Goal: Task Accomplishment & Management: Understand process/instructions

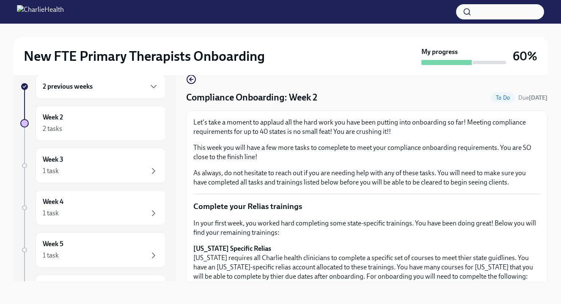
scroll to position [549, 0]
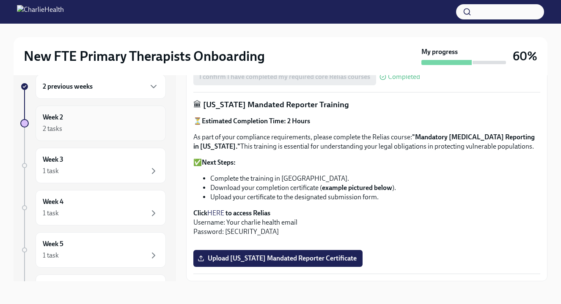
click at [105, 127] on div "2 tasks" at bounding box center [101, 129] width 116 height 10
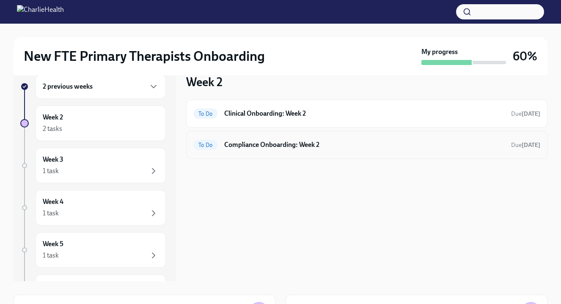
click at [271, 144] on h6 "Compliance Onboarding: Week 2" at bounding box center [364, 144] width 280 height 9
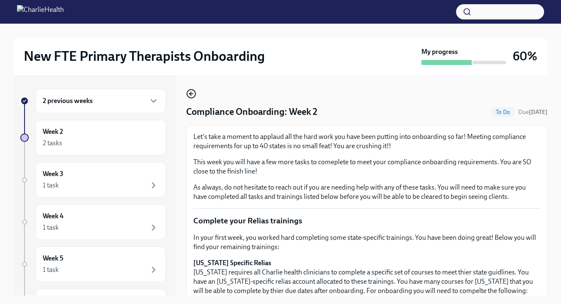
click at [186, 98] on icon "button" at bounding box center [191, 94] width 10 height 10
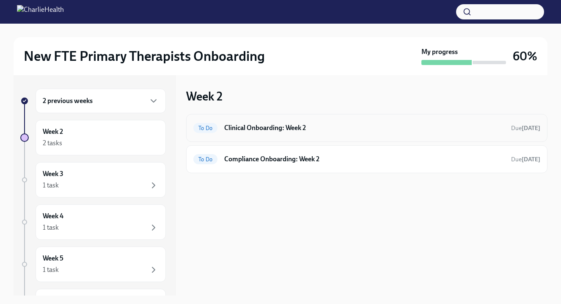
click at [252, 125] on h6 "Clinical Onboarding: Week 2" at bounding box center [364, 127] width 280 height 9
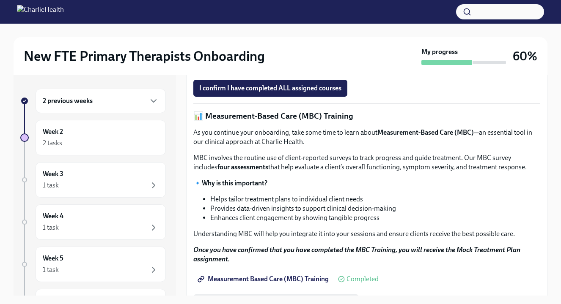
scroll to position [279, 0]
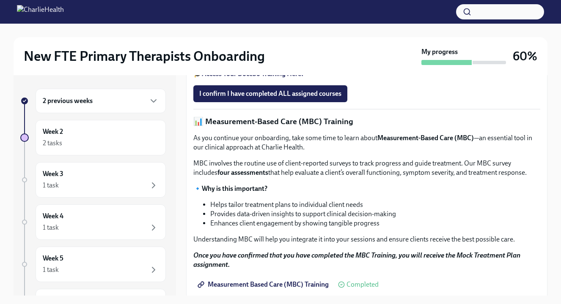
drag, startPoint x: 293, startPoint y: 172, endPoint x: 339, endPoint y: 172, distance: 46.9
click at [339, 12] on p "Once you have completed your core Docebo trainings you will take an assesment t…" at bounding box center [366, 7] width 347 height 9
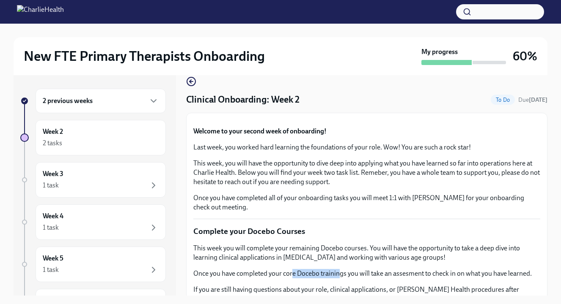
scroll to position [0, 0]
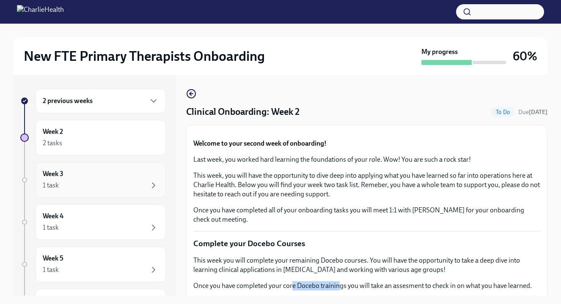
click at [90, 189] on div "1 task" at bounding box center [101, 186] width 116 height 10
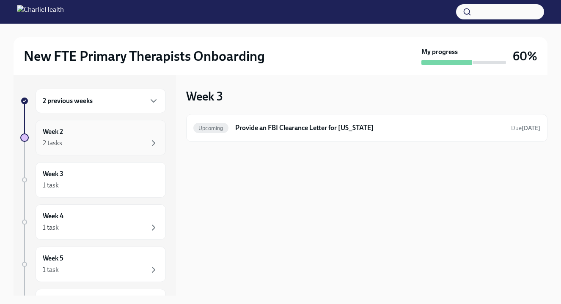
click at [97, 143] on div "2 tasks" at bounding box center [101, 143] width 116 height 10
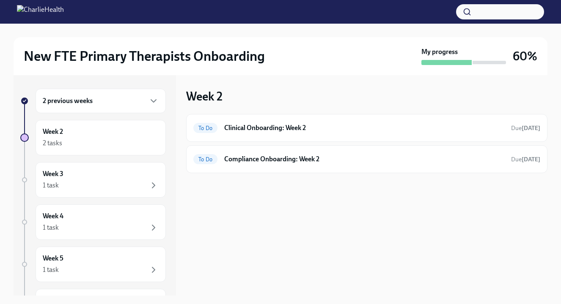
click at [110, 107] on div "2 previous weeks" at bounding box center [101, 101] width 130 height 25
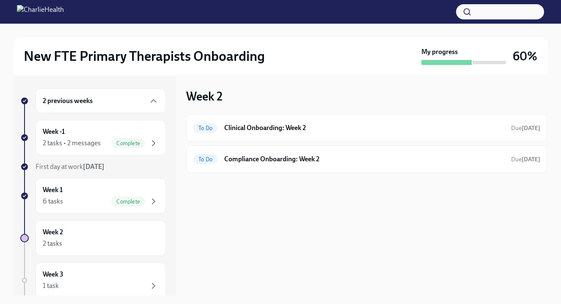
click at [106, 102] on div "2 previous weeks" at bounding box center [101, 101] width 116 height 10
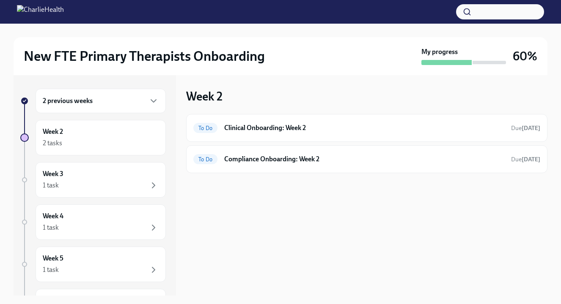
click at [92, 106] on div "2 previous weeks" at bounding box center [101, 101] width 116 height 10
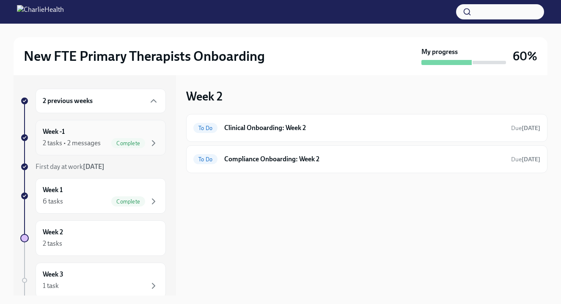
click at [95, 131] on div "Week -1 2 tasks • 2 messages Complete" at bounding box center [101, 137] width 116 height 21
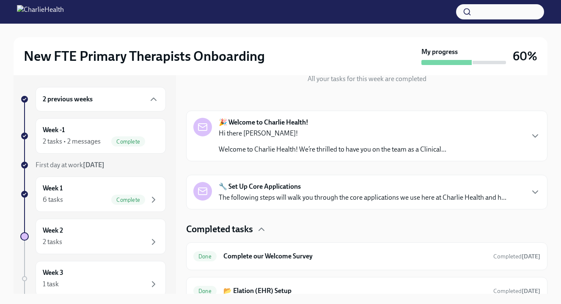
scroll to position [113, 0]
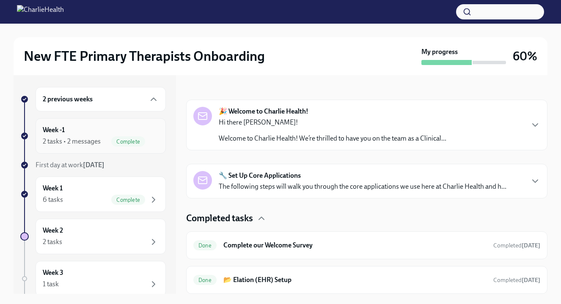
click at [115, 134] on div "Week -1 2 tasks • 2 messages Complete" at bounding box center [101, 136] width 116 height 21
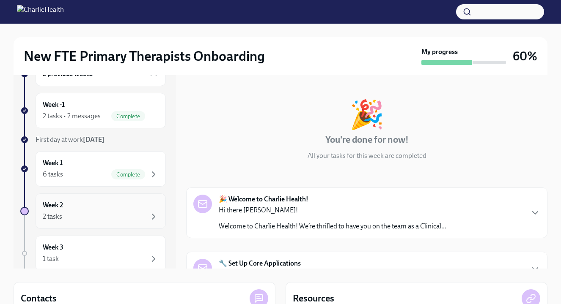
scroll to position [0, 0]
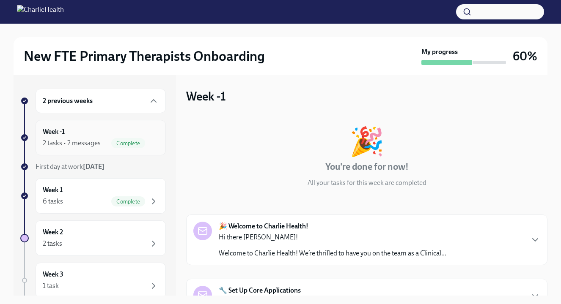
click at [93, 145] on div "2 tasks • 2 messages" at bounding box center [72, 143] width 58 height 9
click at [73, 138] on div "Week -1 2 tasks • 2 messages Complete" at bounding box center [101, 137] width 116 height 21
click at [79, 197] on div "6 tasks Complete" at bounding box center [101, 202] width 116 height 10
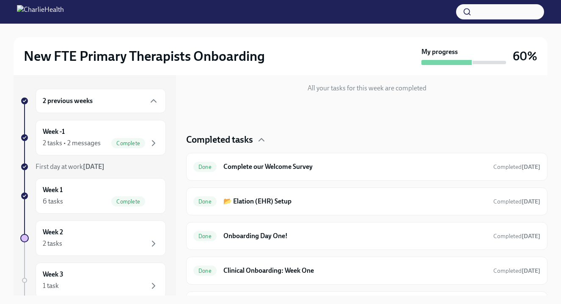
scroll to position [153, 0]
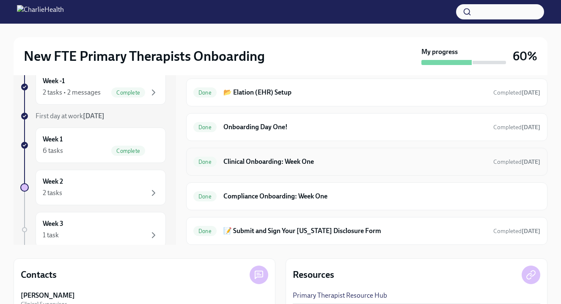
click at [274, 164] on h6 "Clinical Onboarding: Week One" at bounding box center [354, 161] width 263 height 9
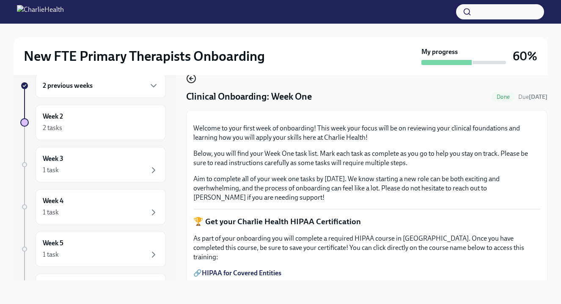
click at [190, 80] on icon "button" at bounding box center [190, 78] width 2 height 3
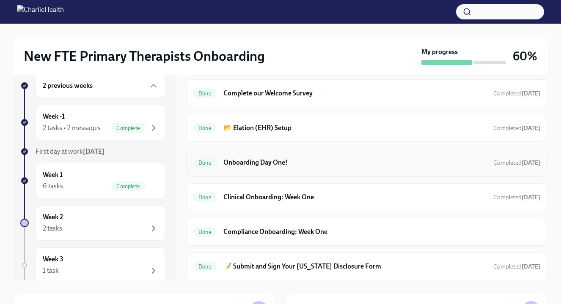
scroll to position [153, 0]
click at [269, 197] on h6 "Clinical Onboarding: Week One" at bounding box center [354, 197] width 263 height 9
